Goal: Task Accomplishment & Management: Use online tool/utility

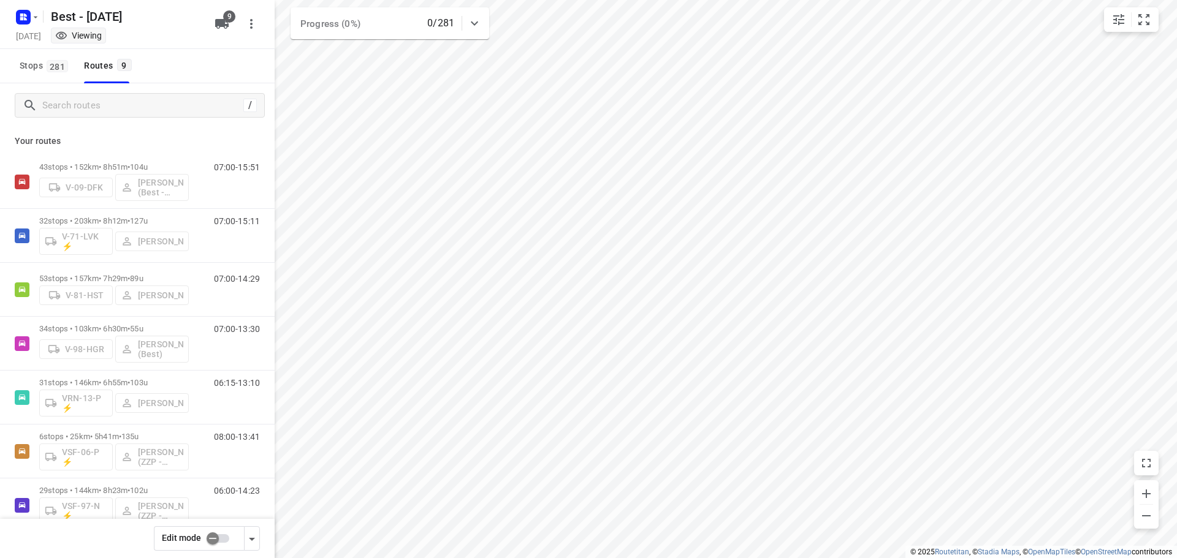
scroll to position [83, 0]
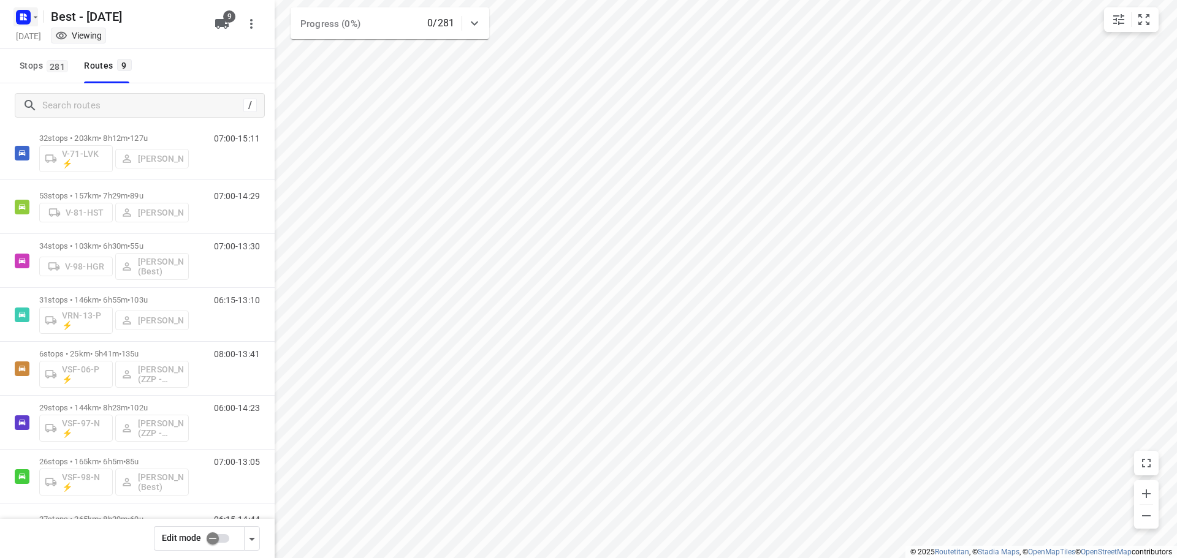
click at [25, 15] on icon "button" at bounding box center [25, 14] width 3 height 3
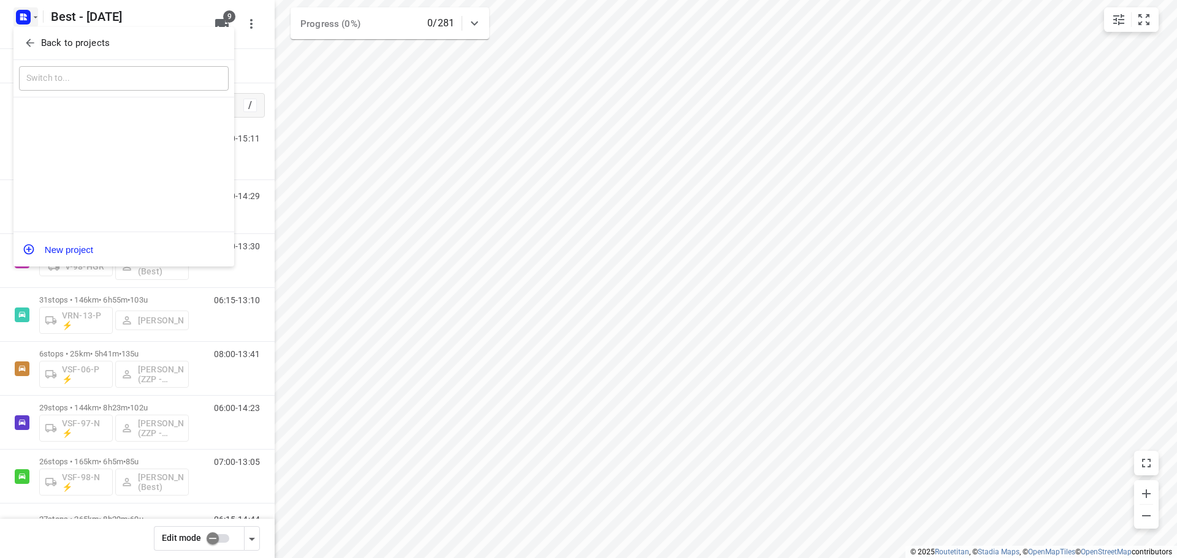
click at [31, 53] on div "Back to projects" at bounding box center [123, 43] width 221 height 33
click at [29, 45] on icon "button" at bounding box center [30, 43] width 12 height 12
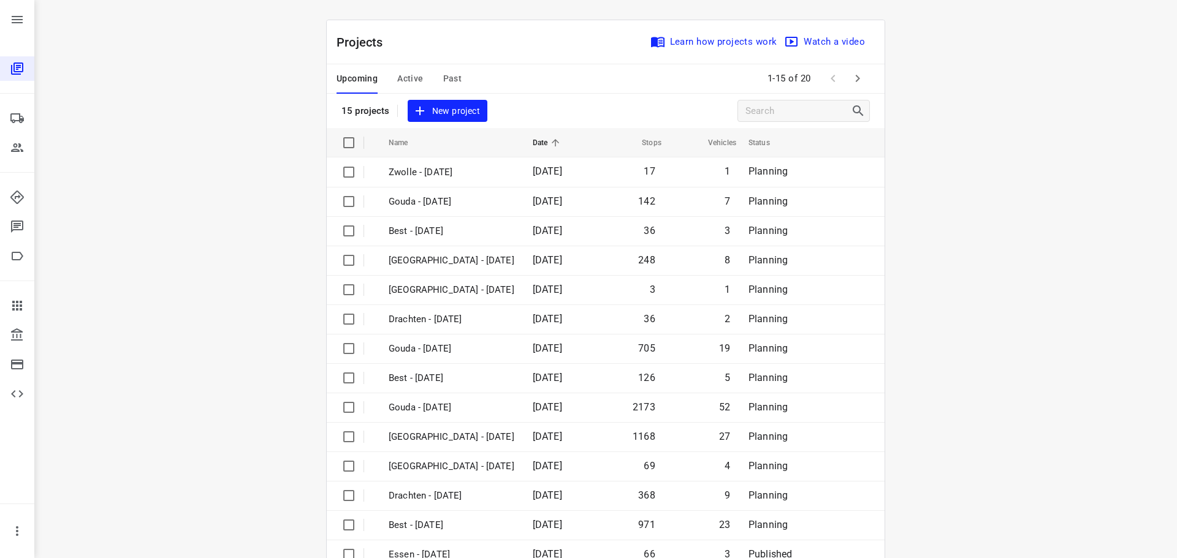
click at [397, 85] on span "Active" at bounding box center [410, 78] width 26 height 15
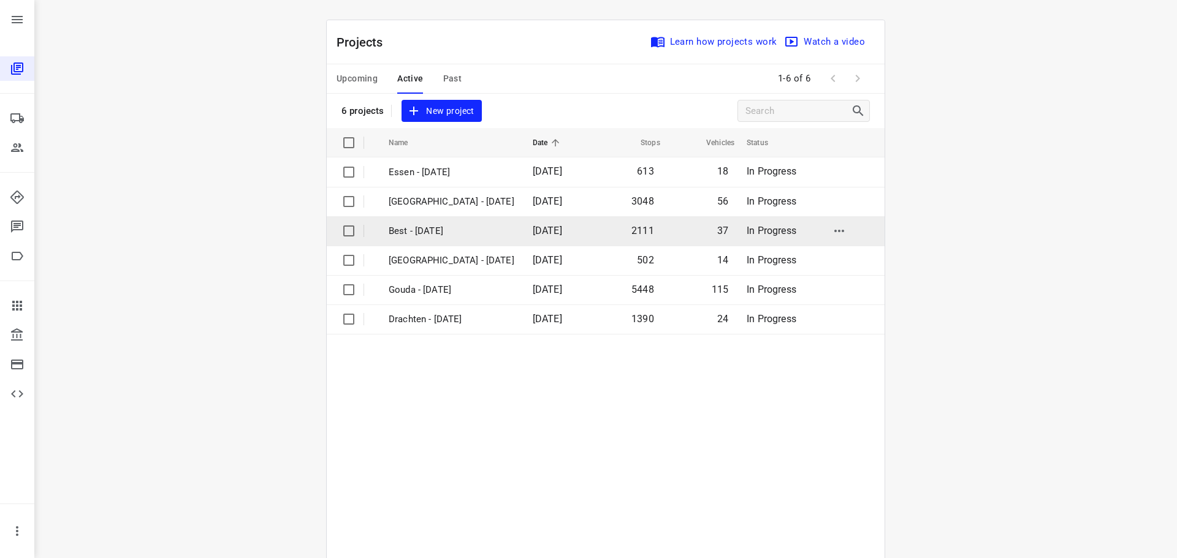
click at [454, 235] on p "Best - [DATE]" at bounding box center [452, 231] width 126 height 14
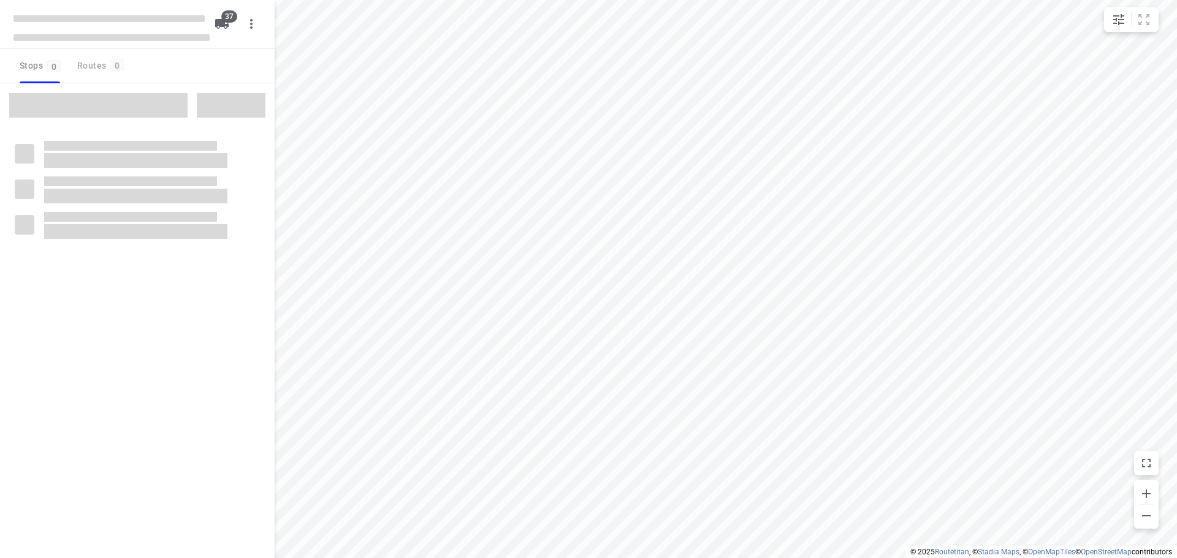
checkbox input "true"
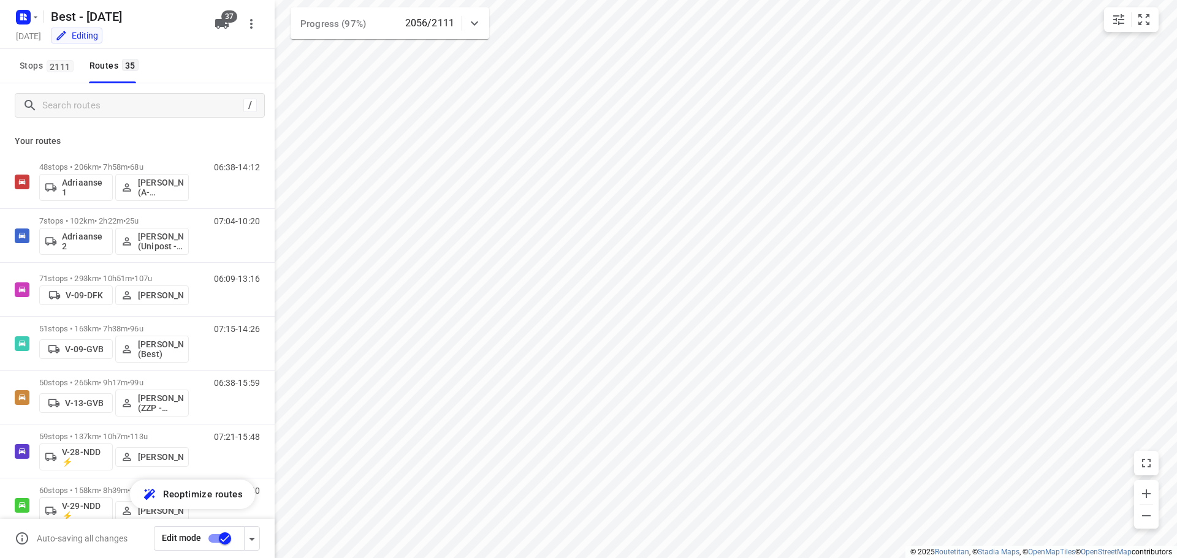
click at [460, 24] on div "2056/2111" at bounding box center [433, 23] width 57 height 15
click at [477, 33] on icon at bounding box center [474, 28] width 15 height 15
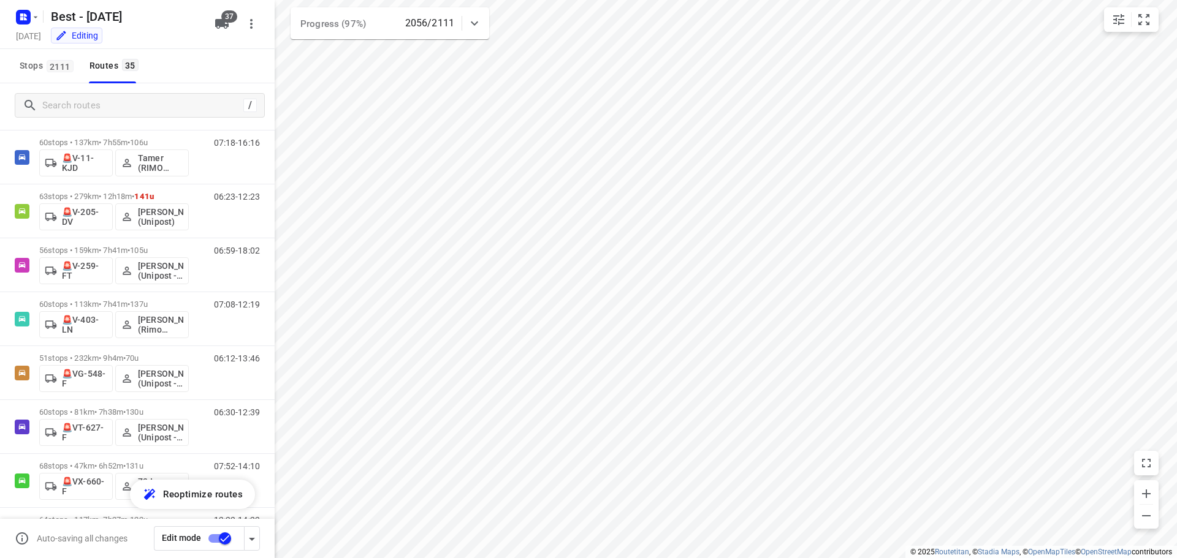
scroll to position [1536, 0]
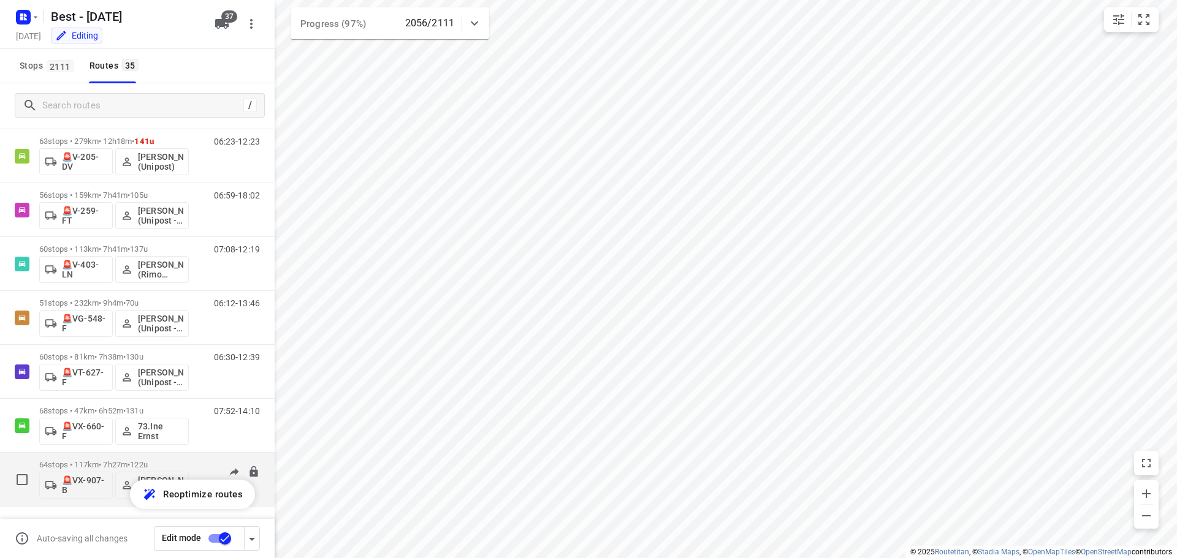
click at [187, 463] on p "64 stops • 117km • 7h27m • 122u" at bounding box center [114, 464] width 150 height 9
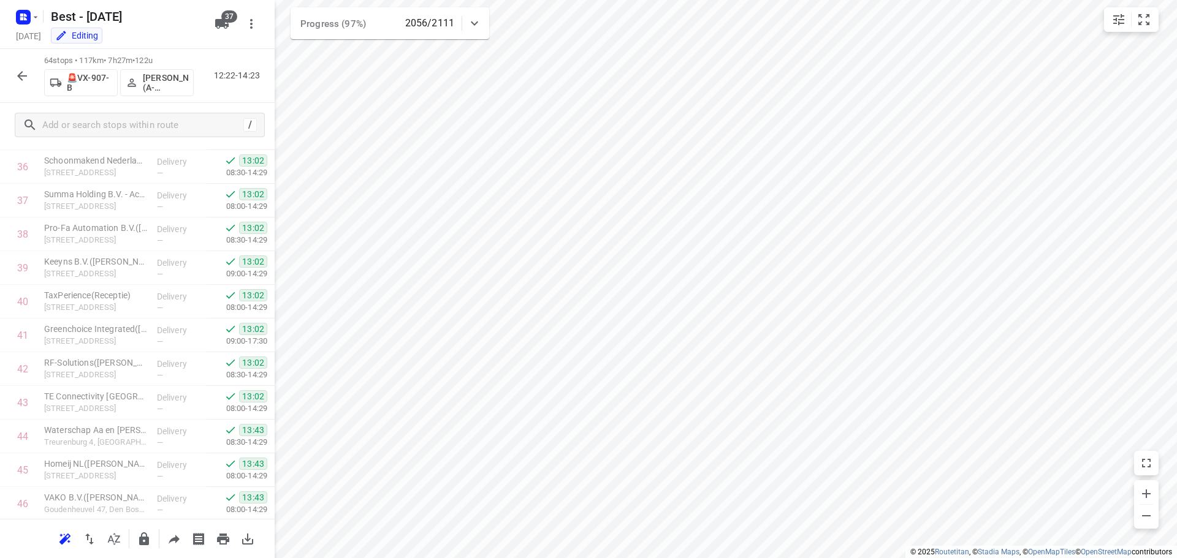
scroll to position [1881, 0]
click at [28, 77] on icon "button" at bounding box center [22, 76] width 15 height 15
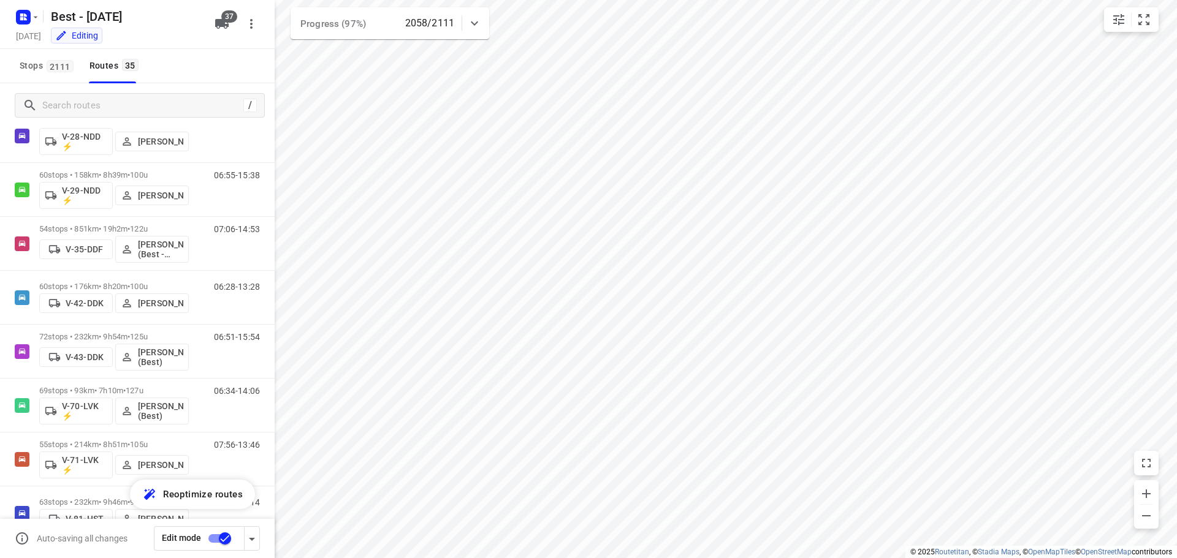
scroll to position [313, 0]
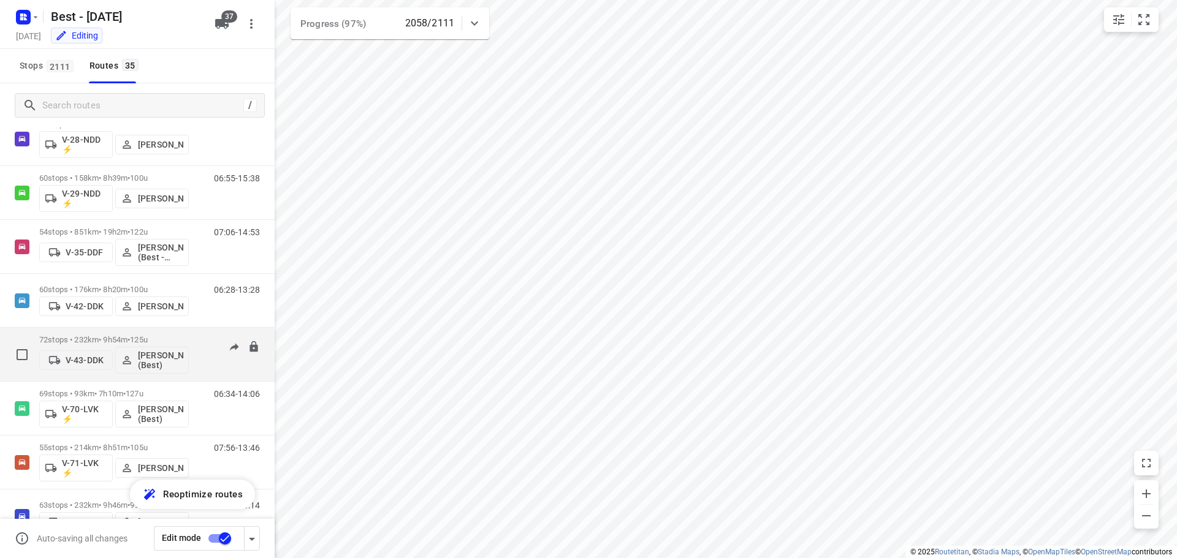
click at [129, 332] on div "72 stops • 232km • 9h54m • 125u V-43-DDK [PERSON_NAME] (Best)" at bounding box center [114, 354] width 150 height 51
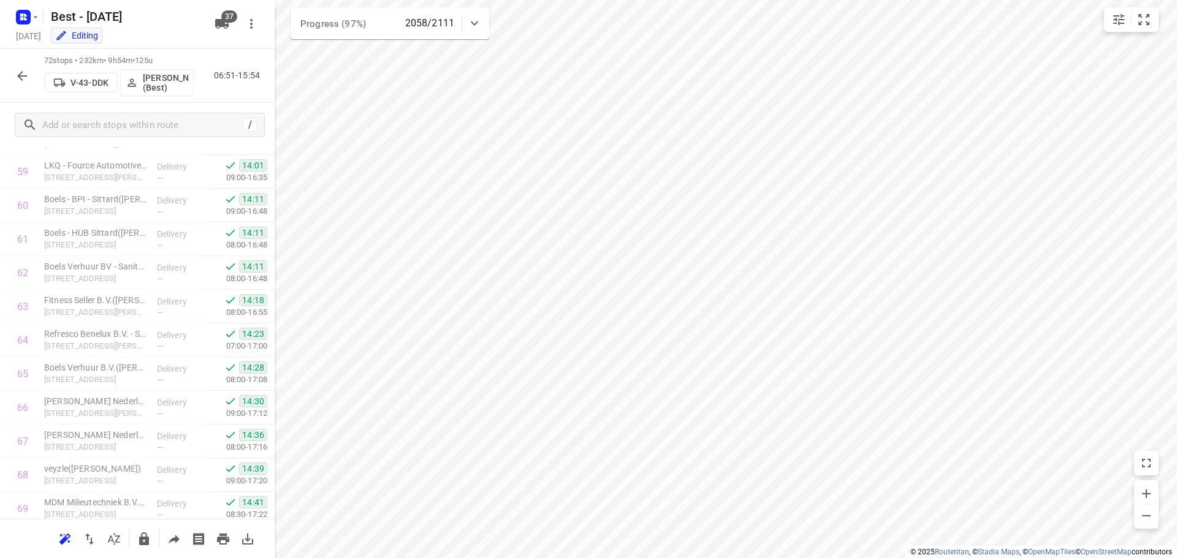
scroll to position [2150, 0]
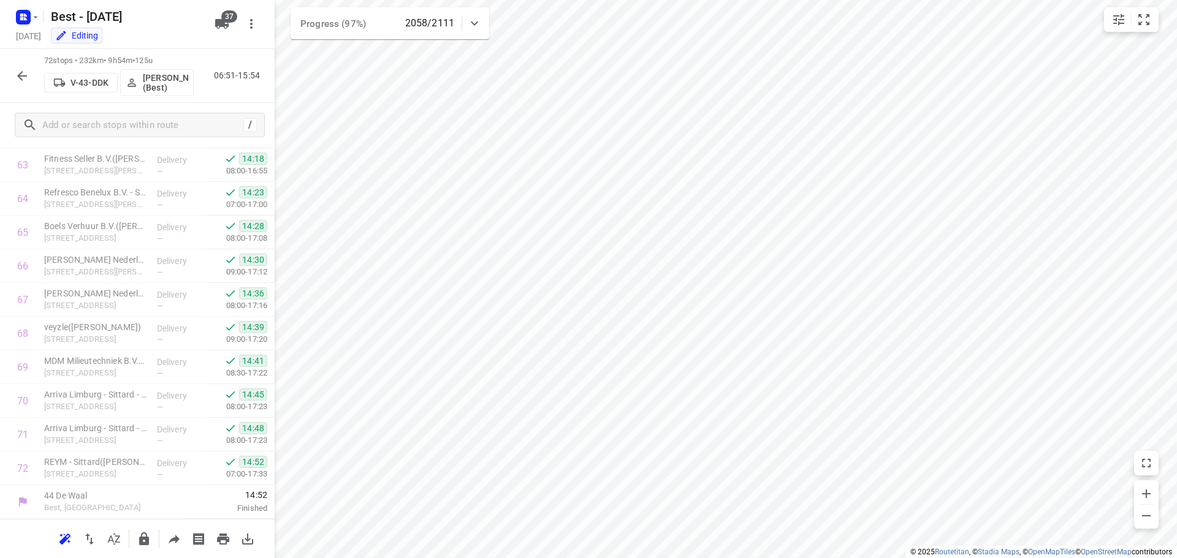
click at [16, 75] on icon "button" at bounding box center [22, 76] width 15 height 15
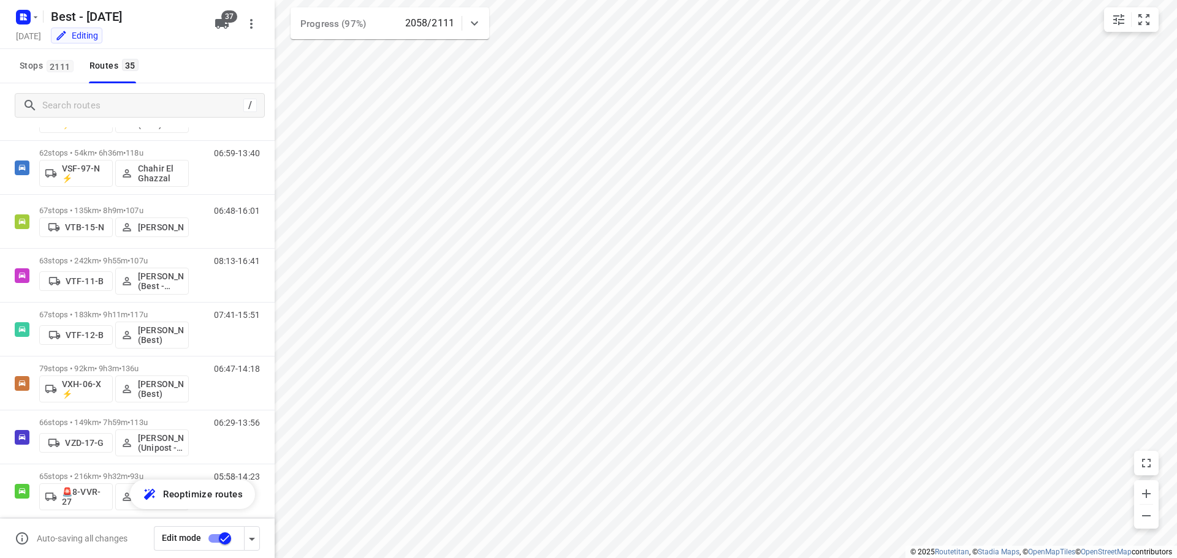
scroll to position [972, 0]
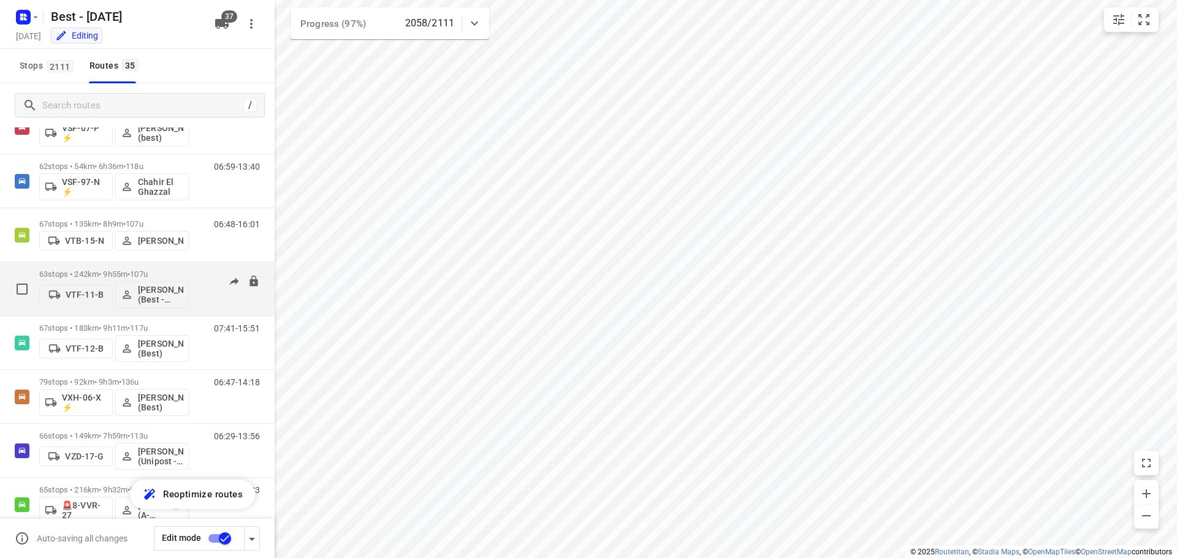
click at [130, 272] on span "•" at bounding box center [128, 274] width 2 height 9
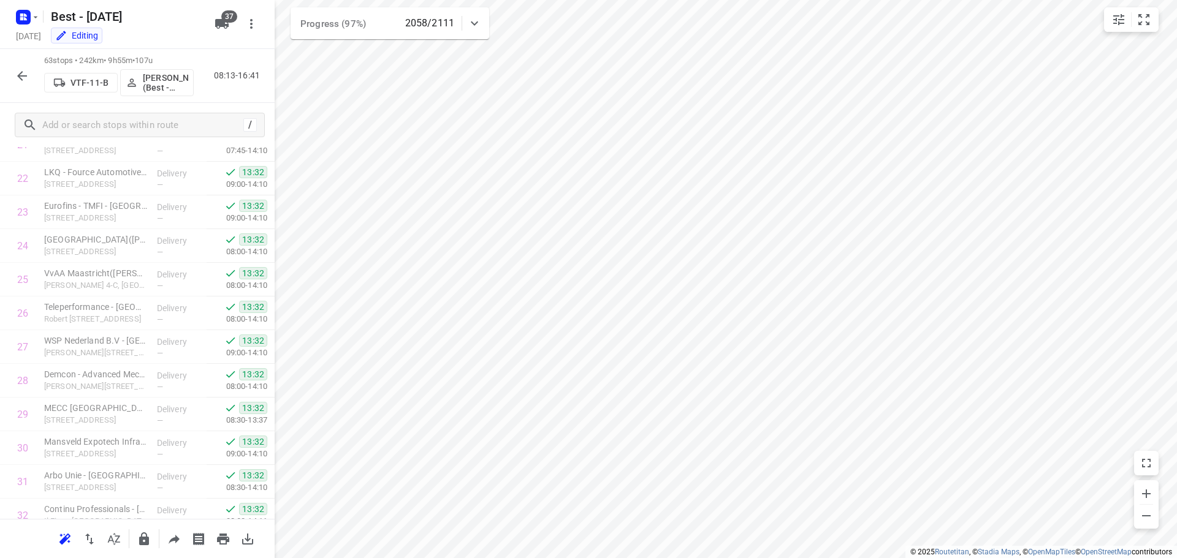
scroll to position [1847, 0]
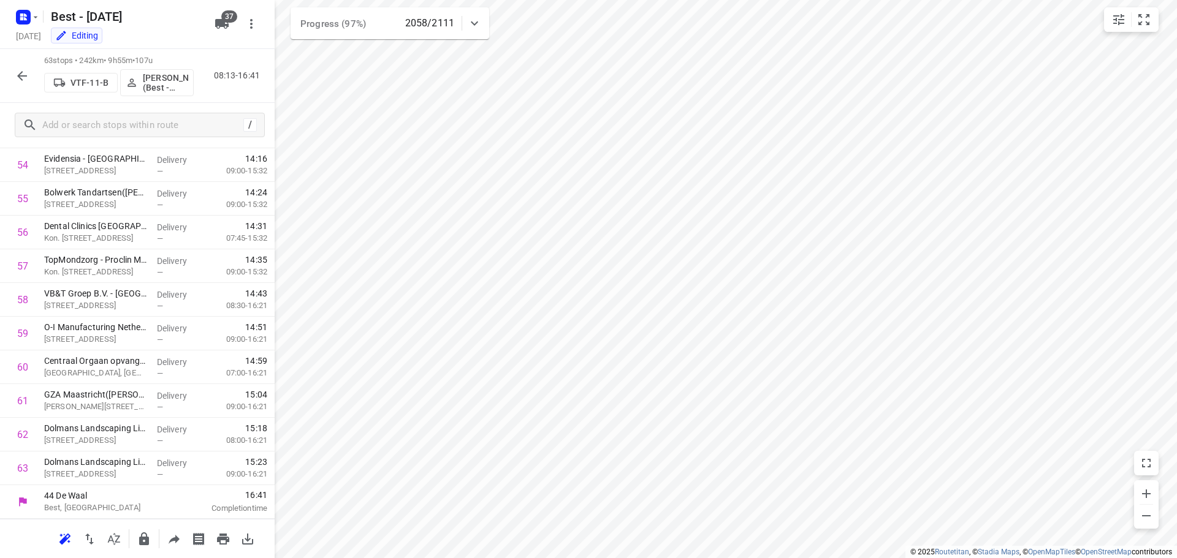
click at [21, 74] on icon "button" at bounding box center [22, 76] width 15 height 15
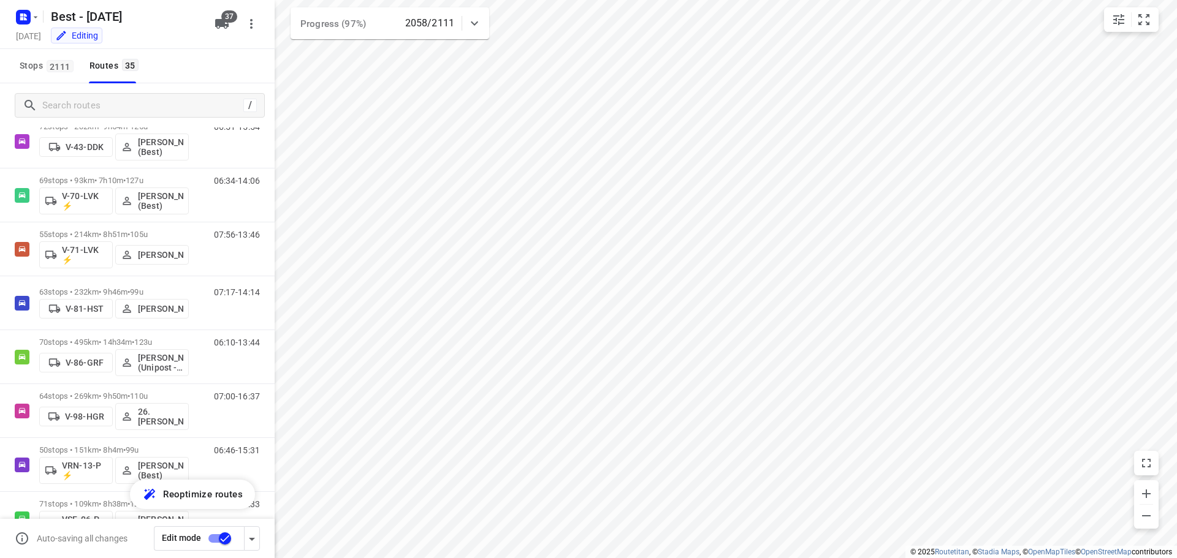
scroll to position [523, 0]
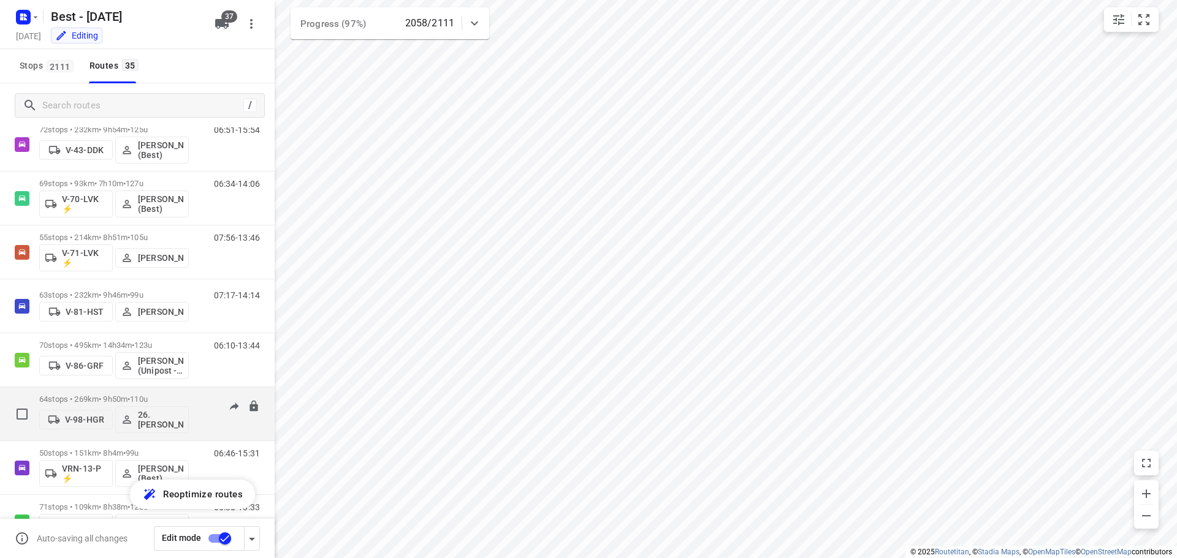
click at [148, 396] on span "110u" at bounding box center [139, 399] width 18 height 9
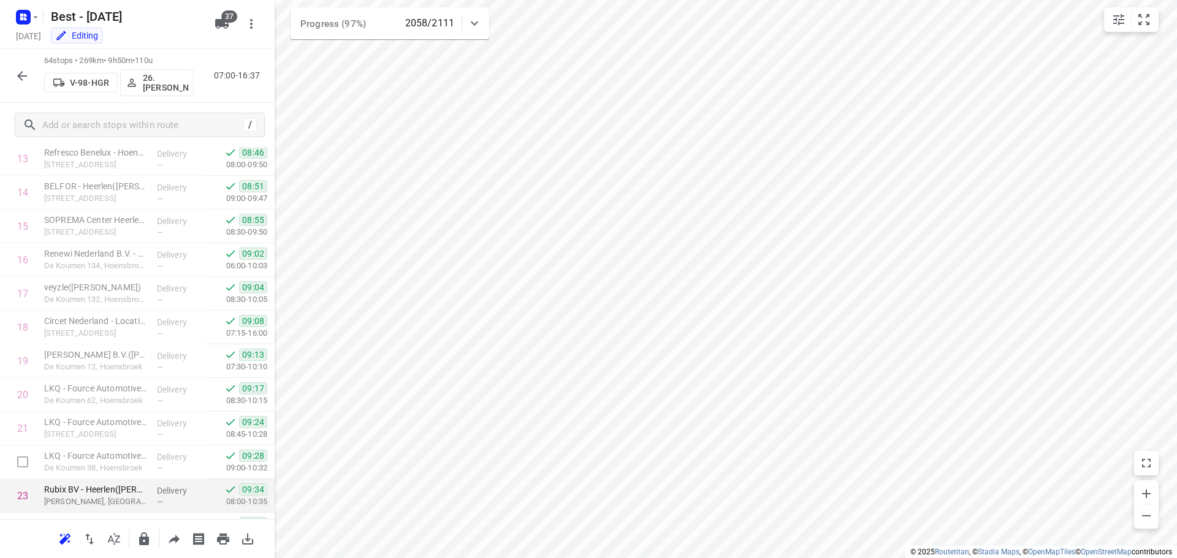
scroll to position [226, 0]
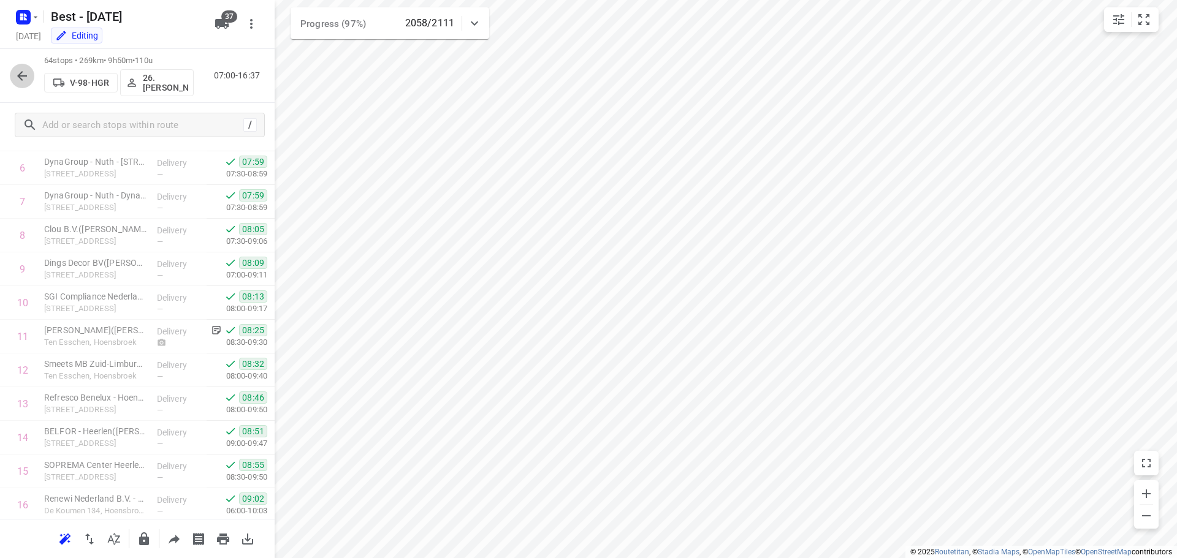
click at [23, 82] on icon "button" at bounding box center [22, 76] width 15 height 15
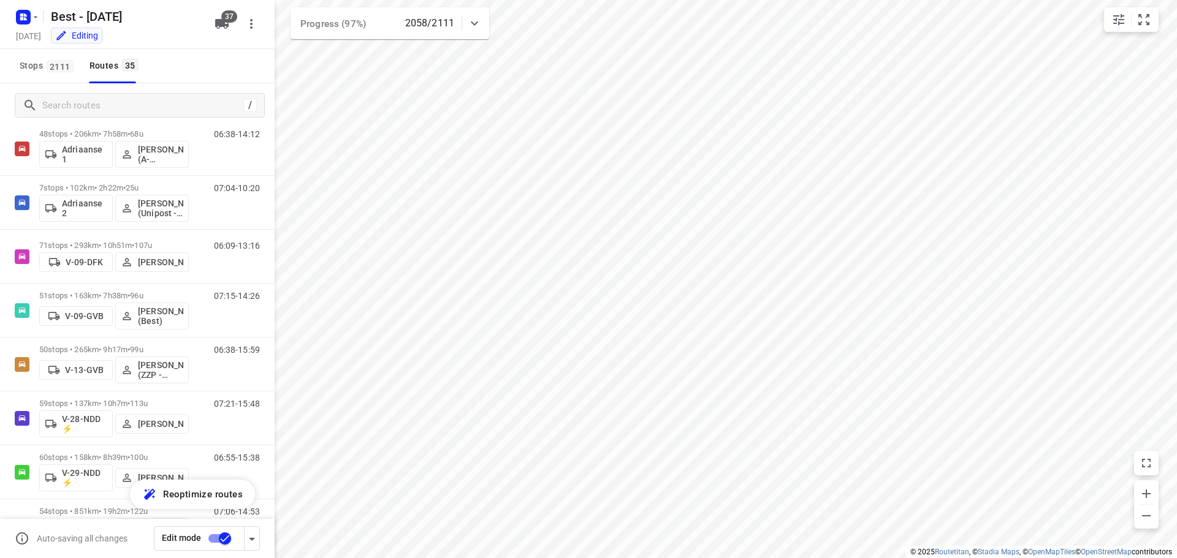
scroll to position [0, 0]
